Goal: Transaction & Acquisition: Register for event/course

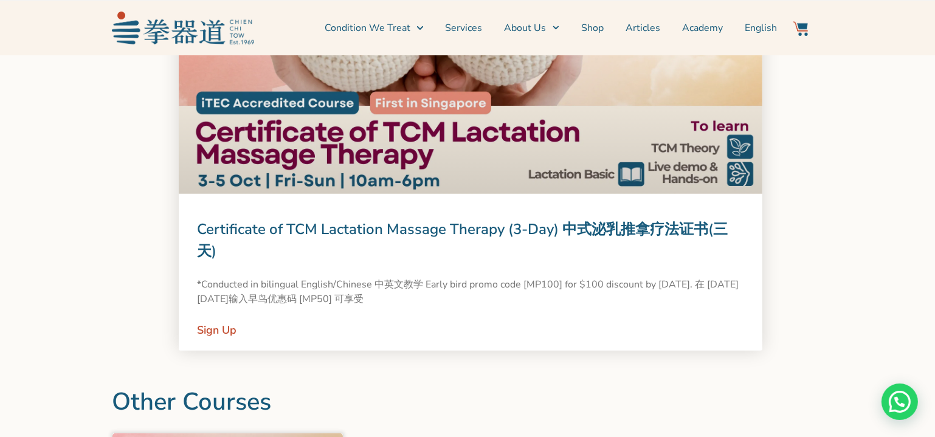
scroll to position [1105, 0]
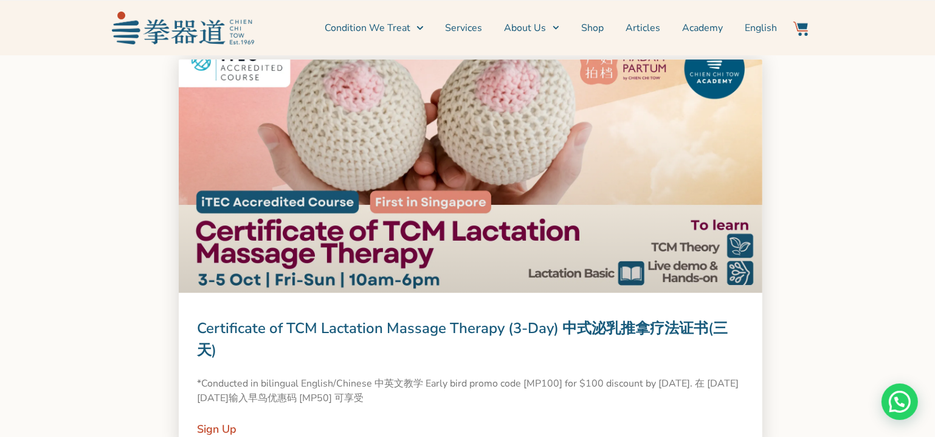
click at [527, 208] on link at bounding box center [471, 176] width 584 height 233
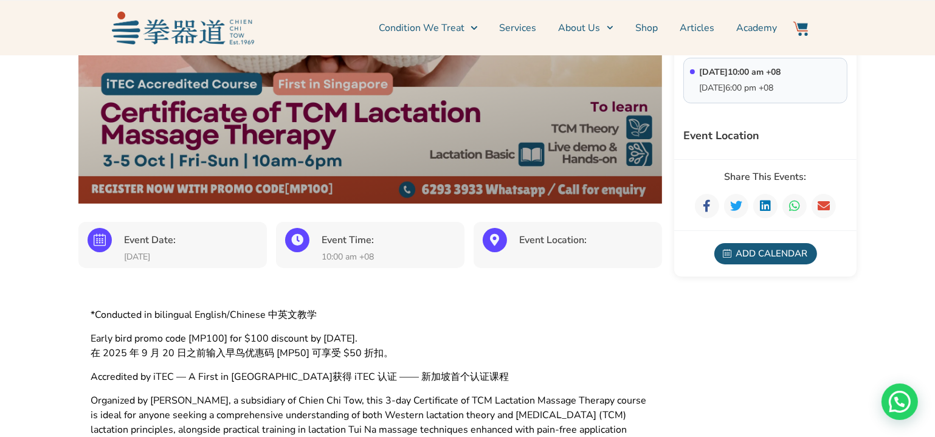
scroll to position [331, 0]
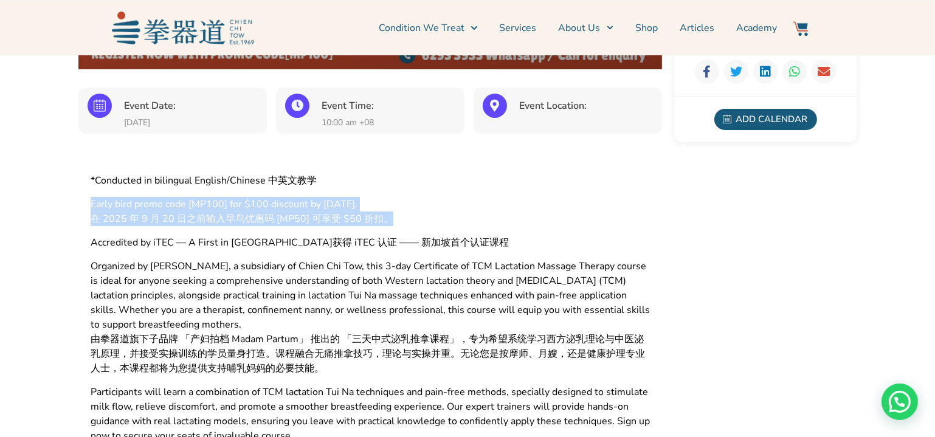
drag, startPoint x: 393, startPoint y: 216, endPoint x: 84, endPoint y: 206, distance: 309.0
copy p "Early bird promo code [MP100] for $100 discount by [DATE]. 在 [DATE][DATE]输入早鸟优惠…"
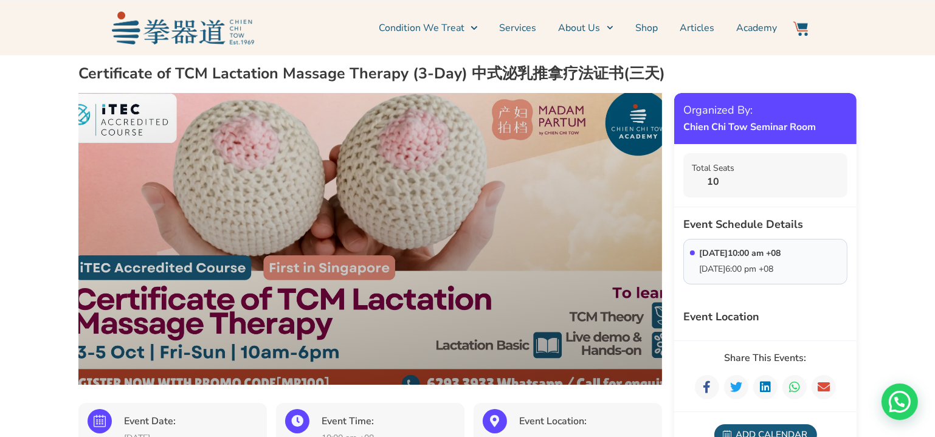
scroll to position [0, 0]
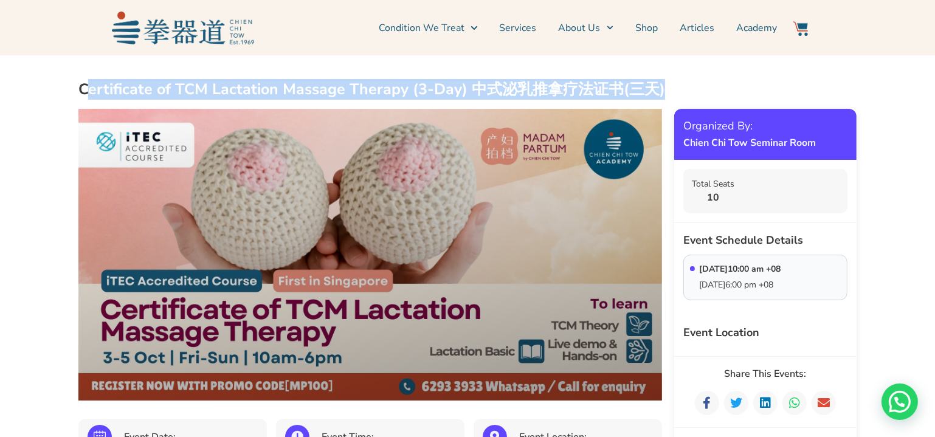
drag, startPoint x: 86, startPoint y: 90, endPoint x: 655, endPoint y: 83, distance: 569.0
click at [655, 83] on h2 "Certificate of TCM Lactation Massage Therapy (3-Day) 中式泌乳推拿疗法证书(三天)" at bounding box center [467, 90] width 778 height 20
copy h2 "ertificate of TCM Lactation Massage Therapy (3-Day) 中式泌乳推拿疗法证书(三天)"
drag, startPoint x: 79, startPoint y: 89, endPoint x: 671, endPoint y: 84, distance: 592.1
click at [671, 84] on h2 "Certificate of TCM Lactation Massage Therapy (3-Day) 中式泌乳推拿疗法证书(三天)" at bounding box center [467, 90] width 778 height 20
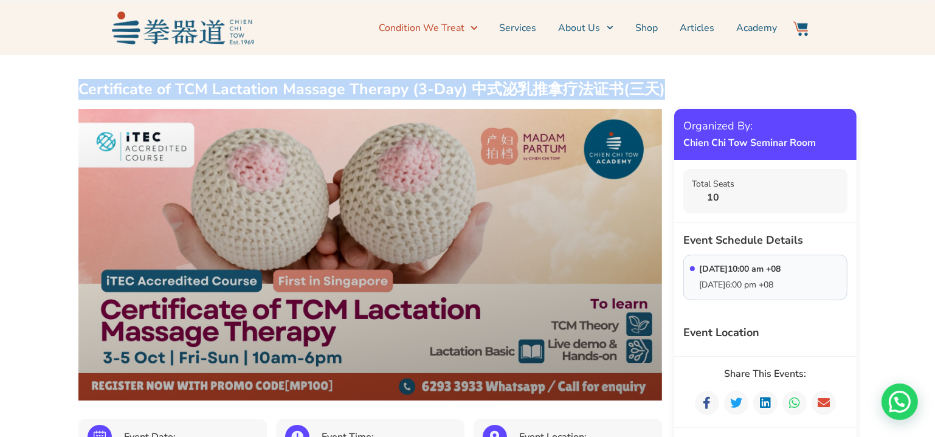
copy h2 "Certificate of TCM Lactation Massage Therapy (3-Day) 中式泌乳推拿疗法证书(三天)"
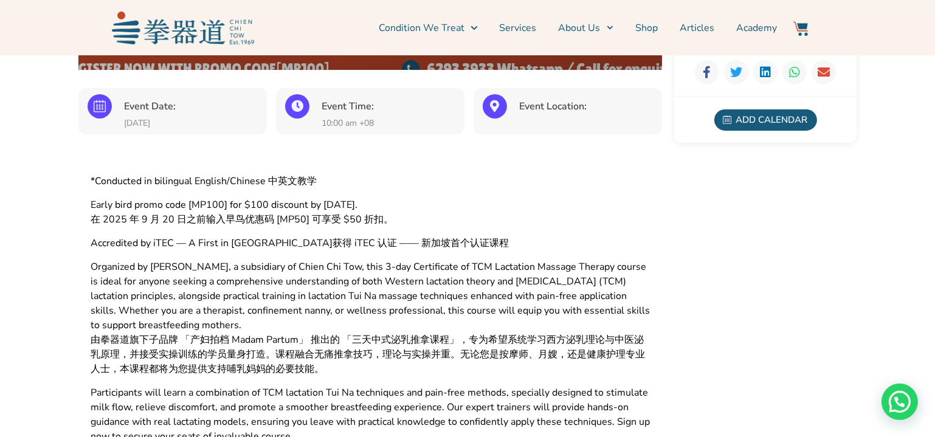
scroll to position [331, 0]
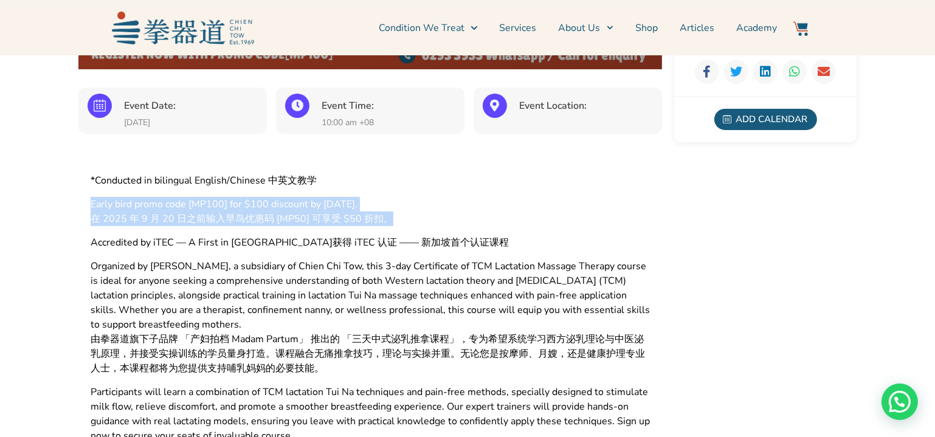
drag, startPoint x: 393, startPoint y: 222, endPoint x: 88, endPoint y: 208, distance: 306.1
copy p "Early bird promo code [MP100] for $100 discount by 20th September 2025. 在 2025 …"
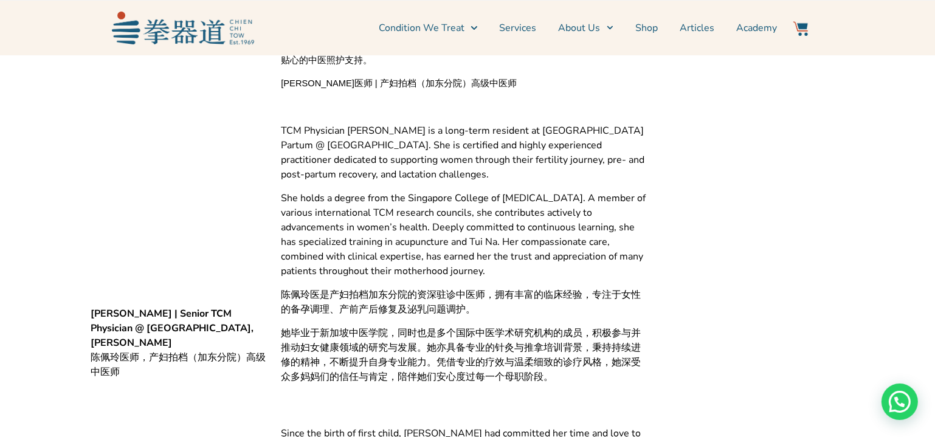
scroll to position [2100, 0]
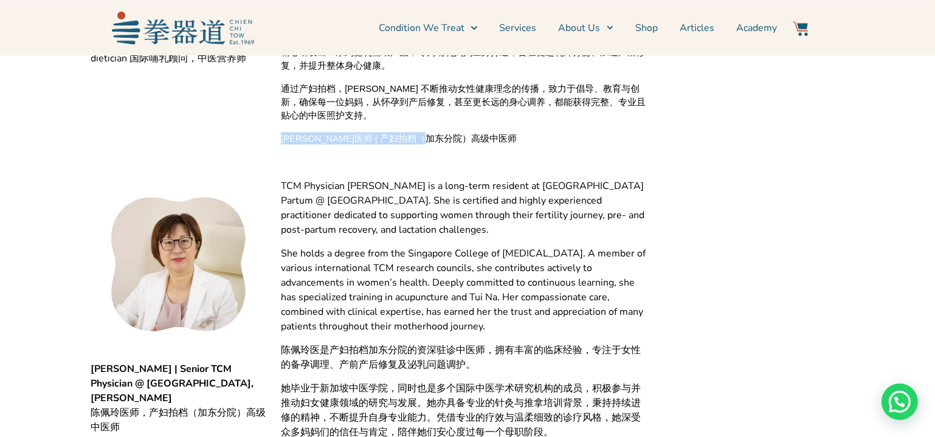
drag, startPoint x: 278, startPoint y: 137, endPoint x: 471, endPoint y: 140, distance: 192.1
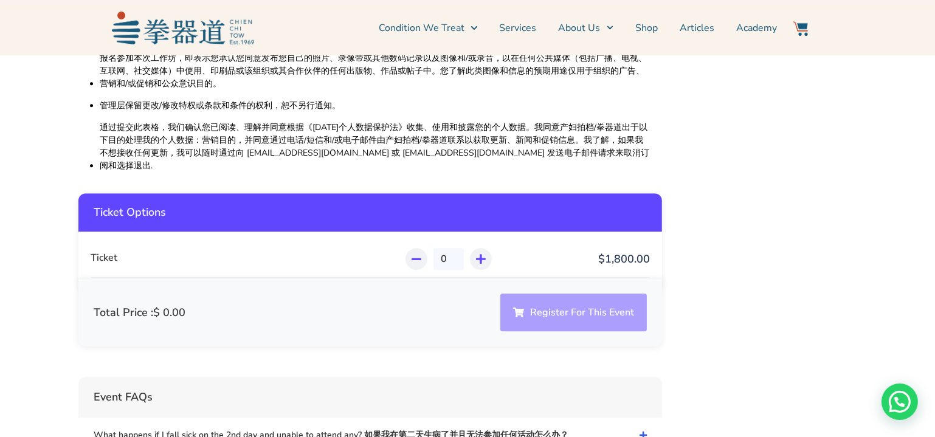
scroll to position [4089, 0]
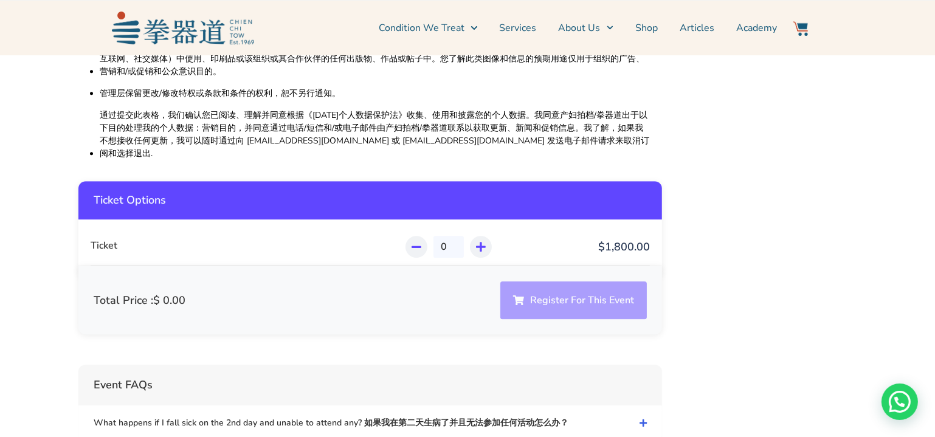
click at [481, 241] on icon at bounding box center [481, 246] width 10 height 11
type input "1"
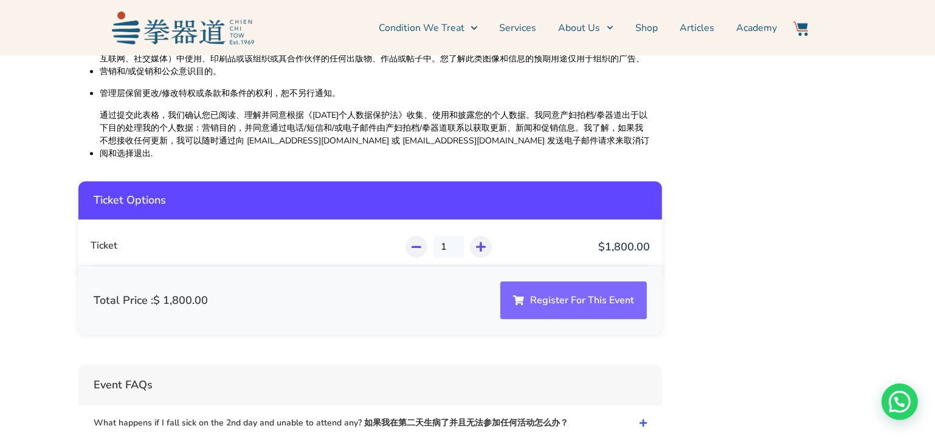
click at [541, 281] on button "Register For This Event" at bounding box center [573, 300] width 147 height 38
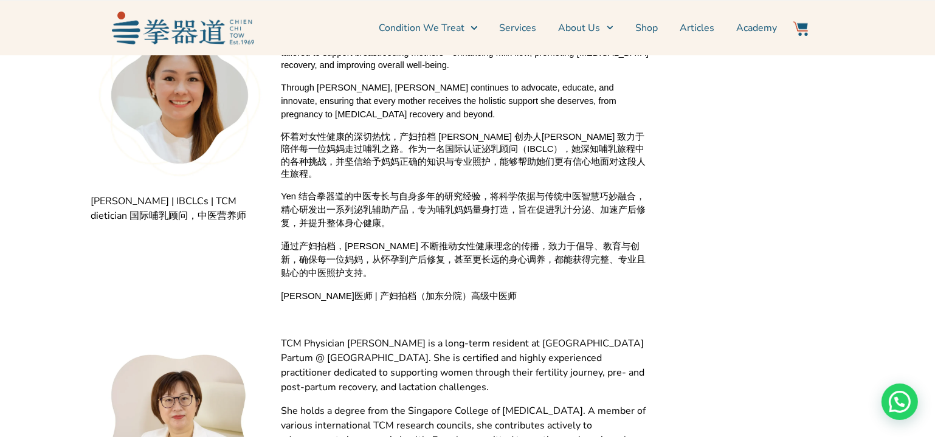
scroll to position [1934, 0]
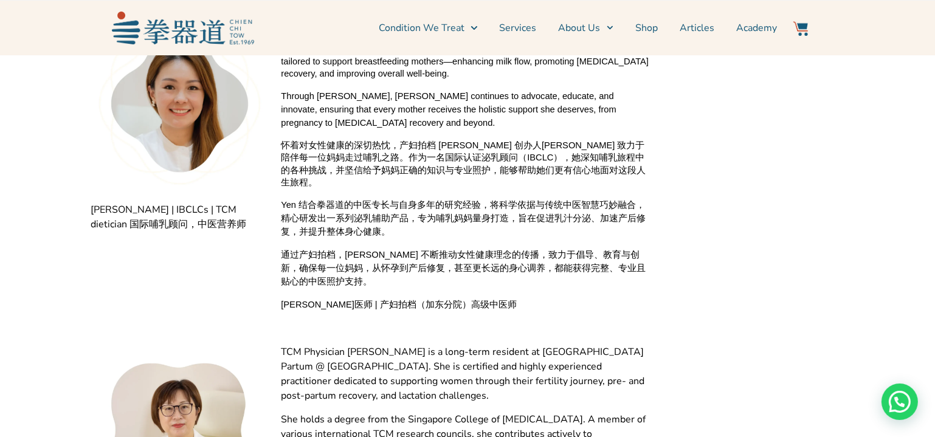
drag, startPoint x: 296, startPoint y: 268, endPoint x: 275, endPoint y: 220, distance: 52.3
click at [296, 268] on span "通过产妇拍档，Yen 不断推动女性健康理念的传播，致力于倡导、教育与创新，确保每一位妈妈，从怀孕到产后修复，甚至更长远的身心调养，都能获得完整、专业且贴心的中…" at bounding box center [465, 268] width 369 height 40
drag, startPoint x: 281, startPoint y: 306, endPoint x: 456, endPoint y: 314, distance: 174.6
click at [456, 314] on div "With a deep passion for maternal wellness, Yen Lim—founder of Madam Partum—has …" at bounding box center [465, 127] width 381 height 379
drag, startPoint x: 440, startPoint y: 305, endPoint x: 452, endPoint y: 308, distance: 13.0
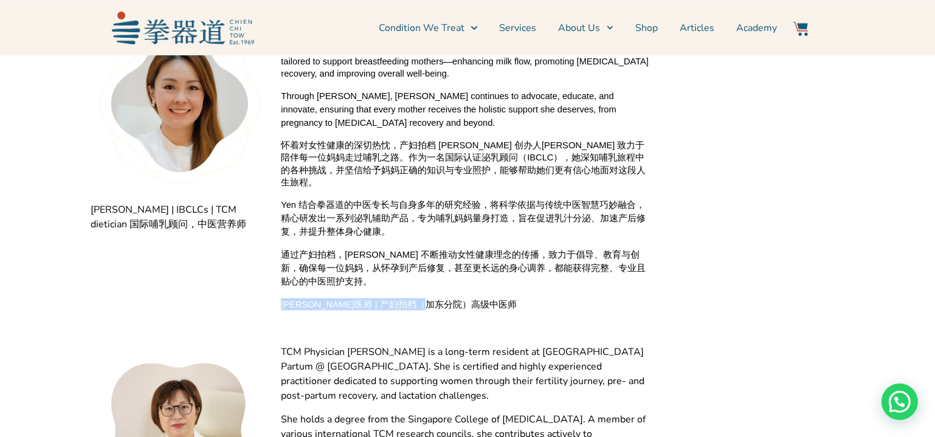
click at [440, 305] on span "陈如意医师 | 产妇拍档（加东分院）高级中医师" at bounding box center [399, 304] width 236 height 12
drag, startPoint x: 483, startPoint y: 313, endPoint x: 280, endPoint y: 306, distance: 203.8
click at [280, 306] on div "With a deep passion for maternal wellness, Yen Lim—founder of Madam Partum—has …" at bounding box center [465, 127] width 381 height 379
copy span "陈如意医师 | 产妇拍档（加东分院）高级中医师"
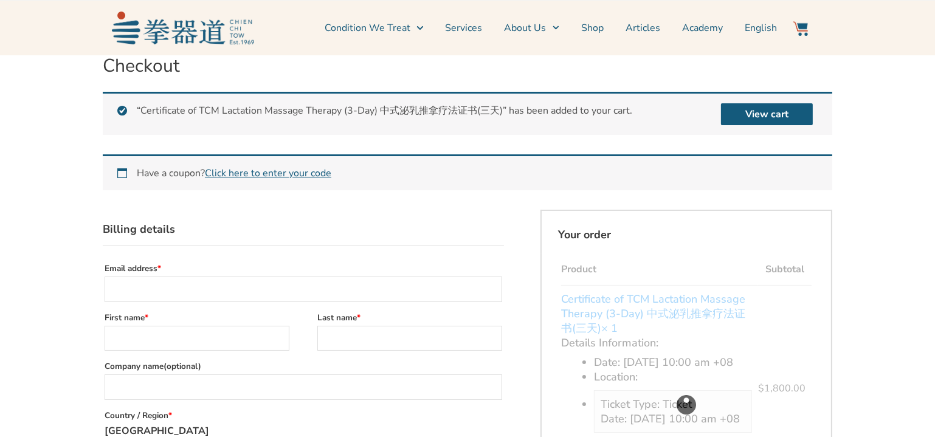
click at [479, 231] on h3 "Billing details" at bounding box center [303, 228] width 401 height 36
click at [277, 168] on link "Click here to enter your code" at bounding box center [268, 173] width 126 height 13
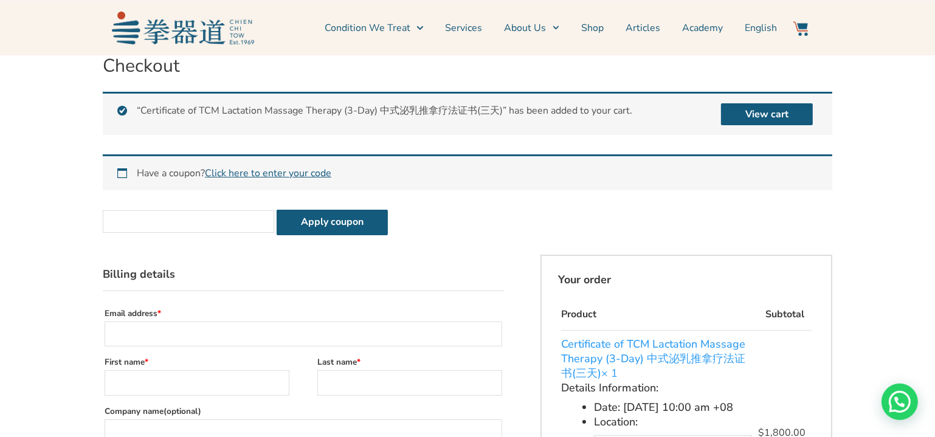
click at [218, 222] on input "Coupon:" at bounding box center [188, 221] width 171 height 22
type input "MP100"
click at [329, 218] on button "Apply coupon" at bounding box center [332, 223] width 111 height 26
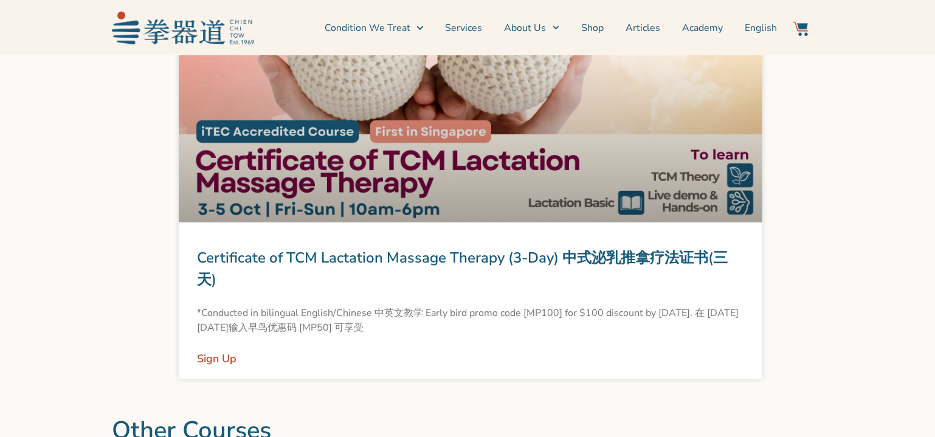
scroll to position [1160, 0]
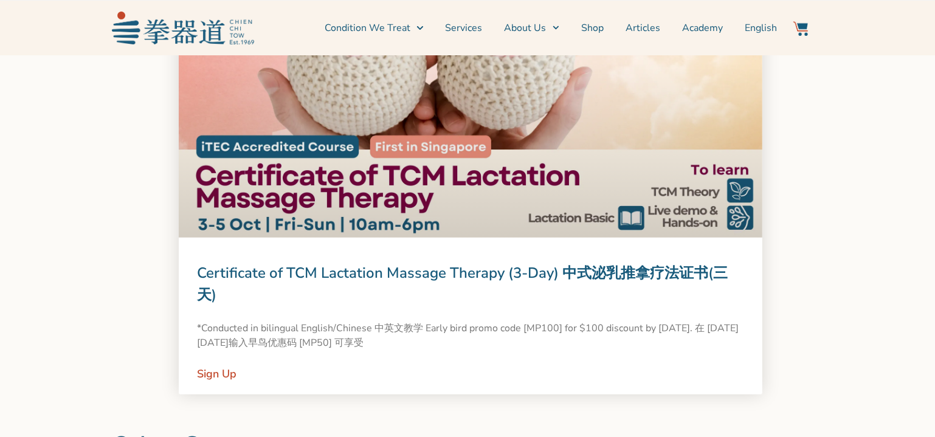
click at [449, 165] on link at bounding box center [471, 120] width 584 height 233
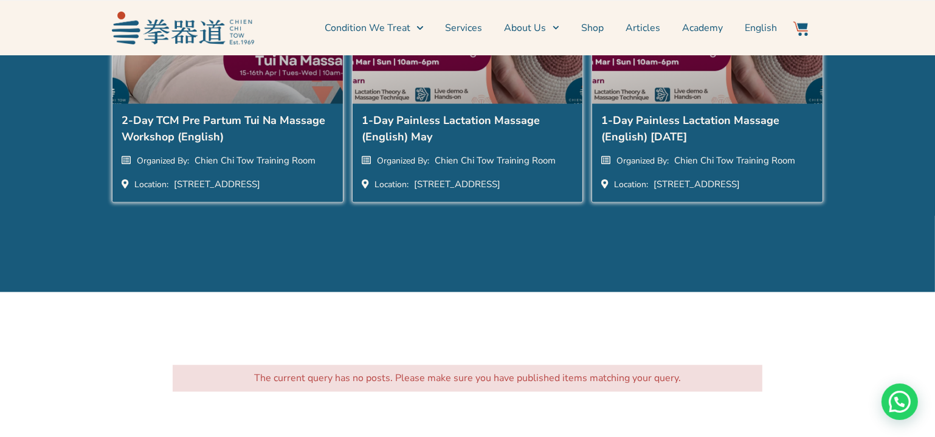
scroll to position [2818, 0]
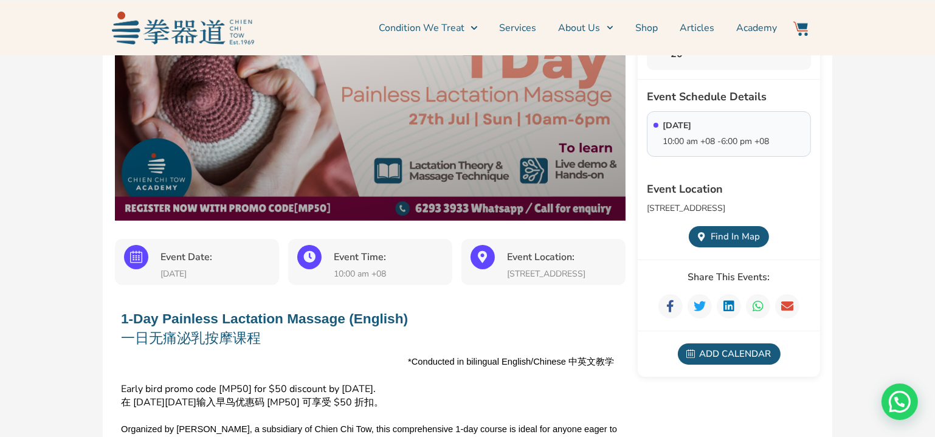
scroll to position [110, 0]
